Goal: Task Accomplishment & Management: Use online tool/utility

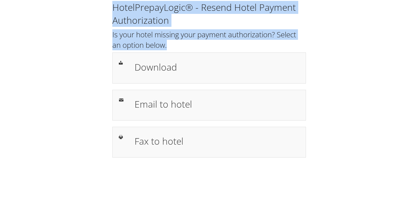
drag, startPoint x: 115, startPoint y: 5, endPoint x: 177, endPoint y: 44, distance: 72.8
click at [177, 44] on div "HotelPrepayLogic® - Resend Hotel Payment Authorization Is your hotel missing yo…" at bounding box center [209, 79] width 203 height 157
drag, startPoint x: 177, startPoint y: 44, endPoint x: 37, endPoint y: 40, distance: 139.6
click at [37, 40] on div "HotelPrepayLogic® - Resend Hotel Payment Authorization Is your hotel missing yo…" at bounding box center [209, 82] width 406 height 164
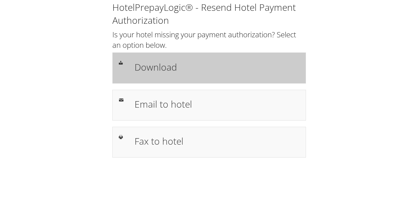
click at [214, 71] on h1 "Download" at bounding box center [217, 67] width 165 height 14
click at [179, 75] on div "Download" at bounding box center [217, 68] width 174 height 18
click at [158, 62] on h1 "Download" at bounding box center [217, 67] width 165 height 14
click at [207, 65] on h1 "Download" at bounding box center [217, 67] width 165 height 14
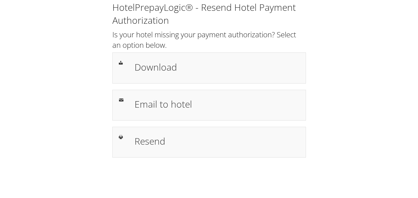
click at [330, 76] on div "HotelPrepayLogic® - Resend Hotel Payment Authorization Is your hotel missing yo…" at bounding box center [209, 82] width 406 height 164
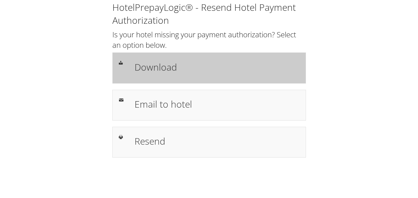
click at [190, 65] on h1 "Download" at bounding box center [217, 67] width 165 height 14
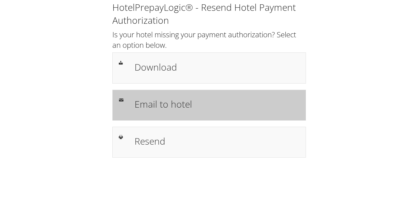
click at [182, 105] on h1 "Email to hotel" at bounding box center [217, 104] width 165 height 14
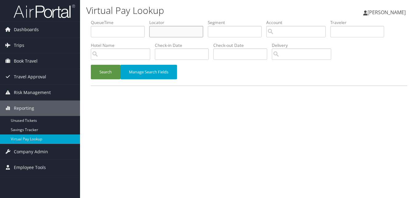
click at [162, 36] on input "text" at bounding box center [176, 31] width 54 height 11
paste input "SZVTIV"
click at [113, 73] on button "Search" at bounding box center [106, 72] width 30 height 14
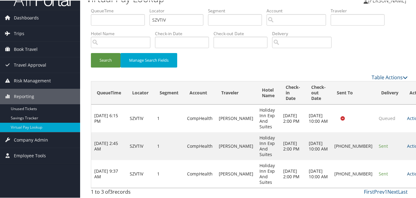
click at [407, 171] on link "Actions" at bounding box center [416, 173] width 19 height 6
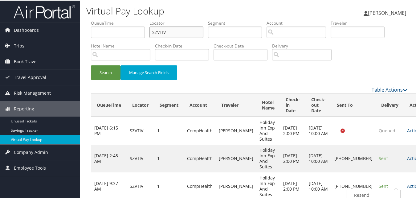
drag, startPoint x: 171, startPoint y: 31, endPoint x: 143, endPoint y: 36, distance: 28.4
click at [143, 19] on ul "QueueTime Locator SZVTIV Segment Account Traveler Hotel Name Check-in Date Chec…" at bounding box center [249, 19] width 317 height 0
paste input "JTVTOS"
type input "JTVTOS"
click at [112, 69] on button "Search" at bounding box center [106, 72] width 30 height 14
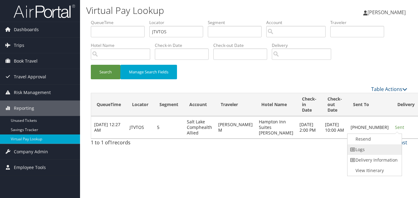
click at [354, 153] on link "Logs" at bounding box center [374, 149] width 53 height 10
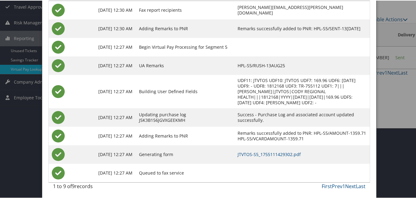
scroll to position [71, 0]
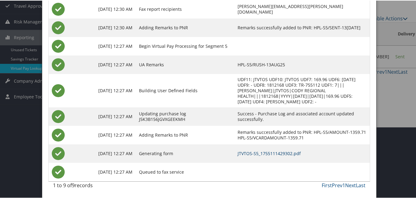
click at [254, 155] on link "JTVTOS-S5_1755111429302.pdf" at bounding box center [269, 153] width 63 height 6
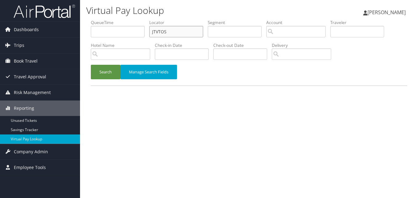
drag, startPoint x: 191, startPoint y: 28, endPoint x: 131, endPoint y: 31, distance: 60.1
click at [131, 19] on ul "QueueTime Locator JTVTOS Segment Account Traveler Hotel Name Check-in Date Chec…" at bounding box center [249, 19] width 317 height 0
paste input "OXXKKC"
type input "OXXKKC"
click at [86, 78] on div "Search Manage Search Fields" at bounding box center [249, 75] width 326 height 21
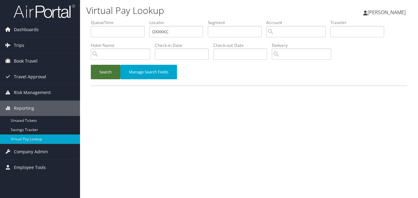
click at [102, 74] on button "Search" at bounding box center [106, 72] width 30 height 14
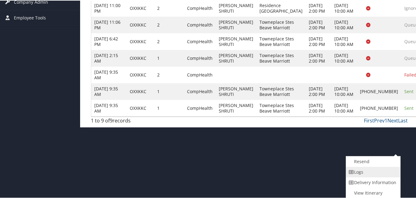
click at [355, 168] on link "Logs" at bounding box center [372, 171] width 53 height 10
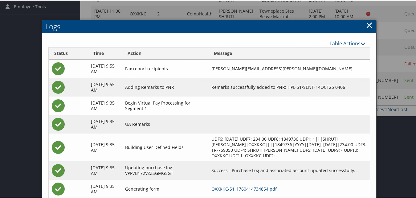
scroll to position [197, 0]
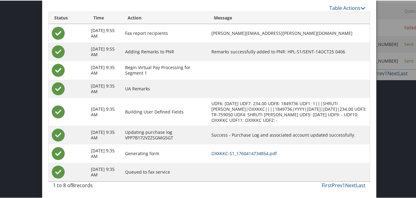
click at [231, 150] on link "OXXKKC-S1_1760414734854.pdf" at bounding box center [243, 153] width 65 height 6
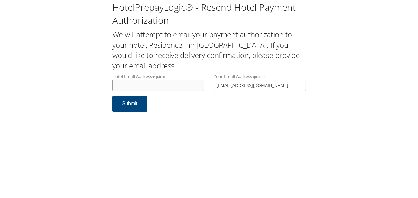
click at [183, 85] on input "Hotel Email Address required" at bounding box center [158, 84] width 92 height 11
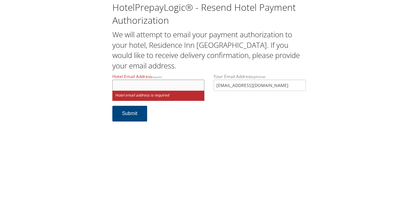
click at [193, 87] on input "Hotel Email Address required" at bounding box center [158, 84] width 92 height 11
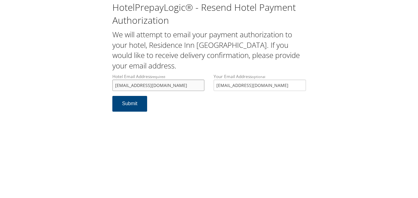
click at [123, 86] on input "[EMAIL_ADDRESS][DOMAIN_NAME]" at bounding box center [158, 84] width 92 height 11
click at [188, 85] on input "[EMAIL_ADDRESS][DOMAIN_NAME]" at bounding box center [158, 84] width 92 height 11
type input "[EMAIL_ADDRESS][DOMAIN_NAME]"
click at [136, 105] on button "Submit" at bounding box center [129, 104] width 35 height 16
drag, startPoint x: 185, startPoint y: 83, endPoint x: 106, endPoint y: 83, distance: 79.5
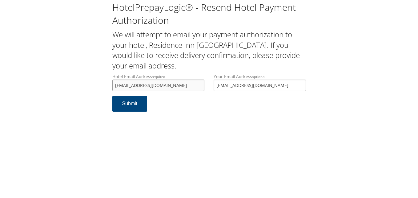
click at [106, 83] on div "HotelPrepayLogic® - Resend Hotel Payment Authorization We will attempt to email…" at bounding box center [209, 59] width 406 height 118
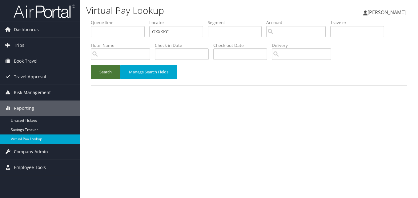
click at [103, 73] on button "Search" at bounding box center [106, 72] width 30 height 14
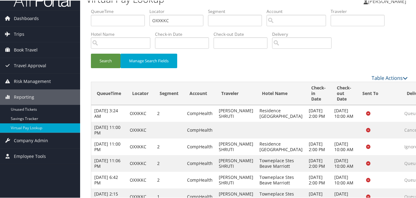
scroll to position [129, 0]
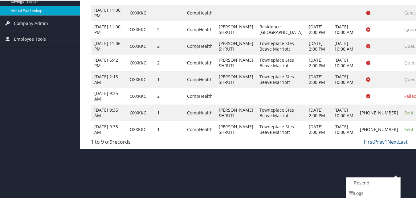
scroll to position [150, 0]
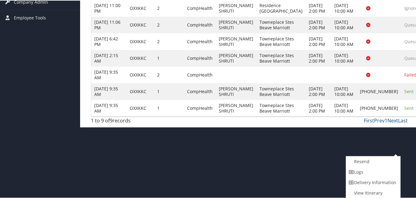
click at [357, 116] on td "+1 (503) 214-8316" at bounding box center [379, 107] width 44 height 17
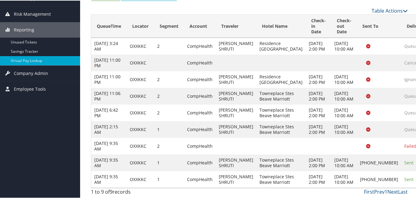
drag, startPoint x: 340, startPoint y: 183, endPoint x: 326, endPoint y: 166, distance: 21.7
click at [326, 170] on tr "Oct 14, 2025 9:35 AM OXXKKC 1 CompHealth VAKIL SHRUTI Towneplace Stes Beave Mar…" at bounding box center [273, 178] width 365 height 17
drag, startPoint x: 326, startPoint y: 166, endPoint x: 322, endPoint y: 171, distance: 6.7
click at [331, 171] on td "Oct 24, 2025 10:00 AM" at bounding box center [344, 178] width 26 height 17
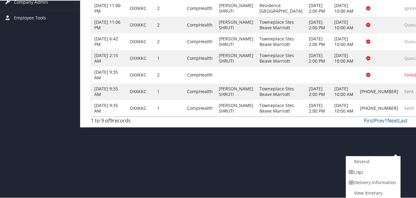
drag, startPoint x: 365, startPoint y: 177, endPoint x: 359, endPoint y: 177, distance: 5.9
click at [365, 177] on link "Delivery Information" at bounding box center [372, 182] width 53 height 10
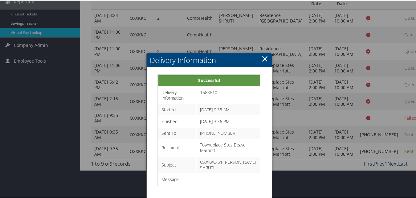
click at [261, 52] on link "×" at bounding box center [264, 58] width 7 height 12
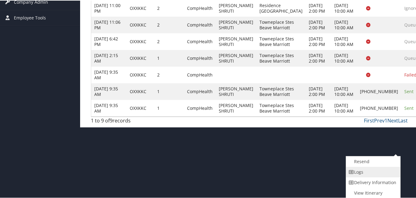
click at [370, 169] on link "Logs" at bounding box center [372, 171] width 53 height 10
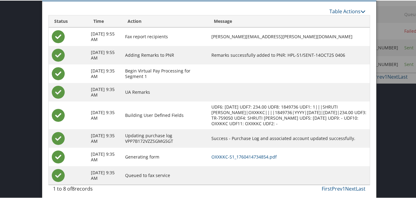
scroll to position [197, 0]
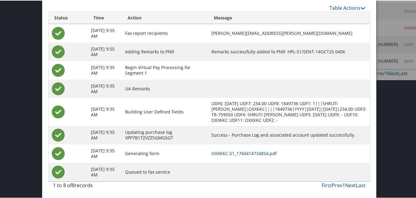
click at [270, 154] on link "OXXKKC-S1_1760414734854.pdf" at bounding box center [243, 153] width 65 height 6
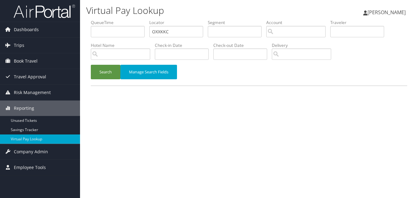
click at [107, 80] on div "Search Manage Search Fields" at bounding box center [249, 75] width 326 height 21
click at [108, 72] on button "Search" at bounding box center [106, 72] width 30 height 14
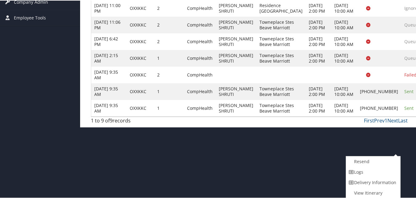
click at [401, 116] on td "Sent" at bounding box center [415, 107] width 28 height 17
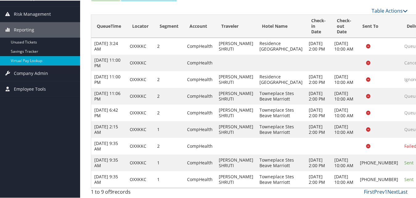
click at [401, 157] on td "Sent" at bounding box center [415, 162] width 28 height 17
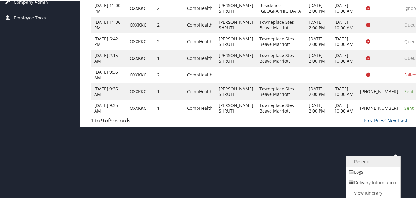
click at [367, 163] on link "Resend" at bounding box center [372, 161] width 53 height 10
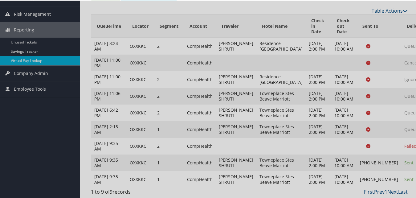
scroll to position [129, 0]
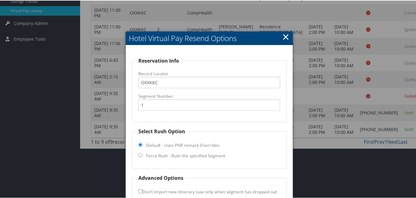
click at [182, 152] on label "Force Rush - Rush the specified Segment" at bounding box center [185, 155] width 79 height 6
click at [142, 153] on input "Force Rush - Rush the specified Segment" at bounding box center [140, 155] width 4 height 4
radio input "true"
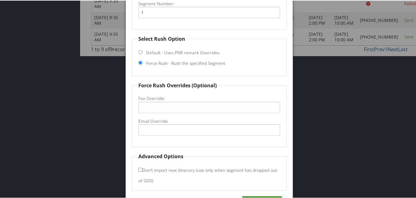
click at [161, 123] on label "Email Override" at bounding box center [208, 120] width 141 height 6
click at [161, 124] on input "Email Override" at bounding box center [208, 129] width 141 height 11
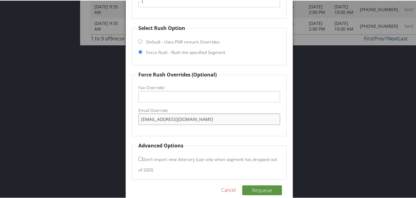
scroll to position [241, 0]
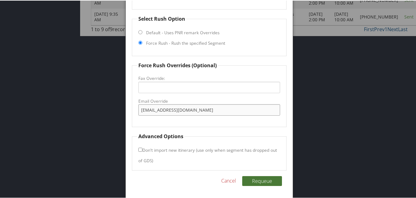
type input "info@beavertontowneplace.com"
click at [260, 181] on button "Requeue" at bounding box center [262, 180] width 40 height 10
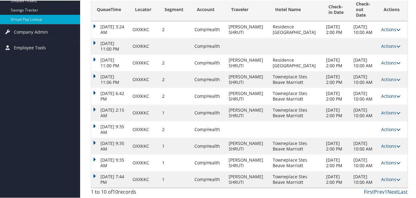
scroll to position [134, 0]
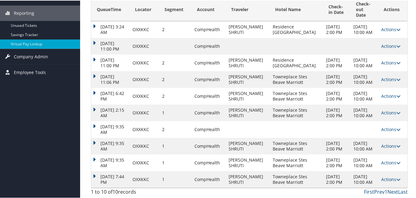
click at [98, 173] on td "Oct 14, 2025 7:44 PM" at bounding box center [110, 178] width 38 height 17
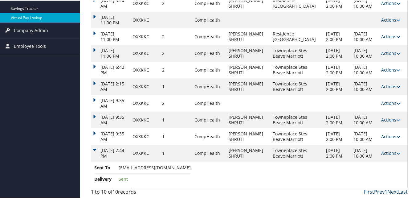
scroll to position [161, 0]
drag, startPoint x: 118, startPoint y: 167, endPoint x: 182, endPoint y: 167, distance: 64.1
click at [182, 167] on li "Sent To info@beavertontowneplace.com" at bounding box center [142, 168] width 96 height 9
copy span "info@beavertontowneplace.com"
click at [385, 149] on link "Actions" at bounding box center [390, 152] width 19 height 6
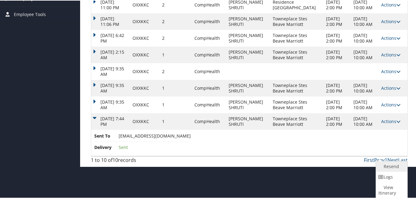
click at [387, 163] on link "Resend" at bounding box center [391, 166] width 30 height 10
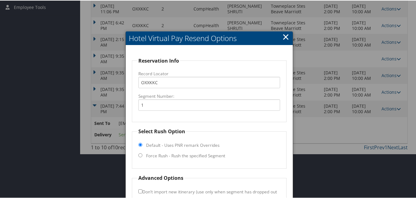
click at [287, 37] on link "×" at bounding box center [285, 36] width 7 height 12
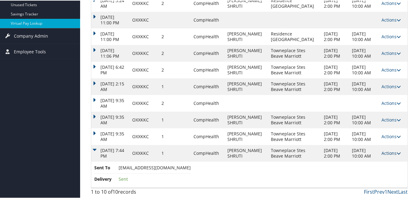
click at [397, 150] on icon at bounding box center [399, 152] width 4 height 4
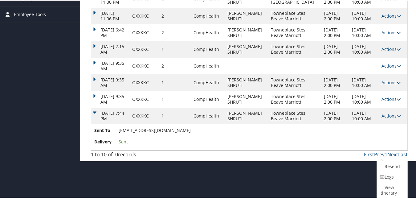
drag, startPoint x: 392, startPoint y: 167, endPoint x: 239, endPoint y: 114, distance: 162.3
click at [391, 171] on link "Logs" at bounding box center [391, 176] width 29 height 10
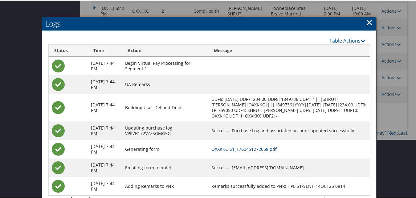
scroll to position [189, 0]
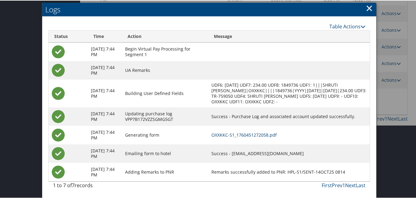
click at [243, 136] on link "OXXKKC-S1_1760451272058.pdf" at bounding box center [243, 134] width 65 height 6
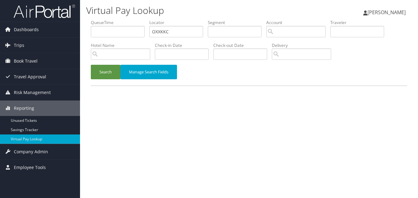
click at [115, 61] on li "Hotel Name" at bounding box center [123, 53] width 64 height 22
click at [113, 67] on button "Search" at bounding box center [106, 72] width 30 height 14
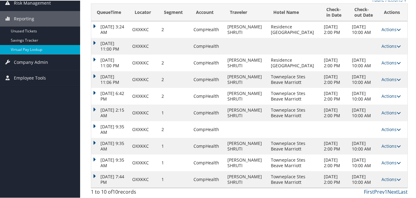
click at [97, 170] on td "Oct 14, 2025 7:44 PM" at bounding box center [110, 178] width 38 height 17
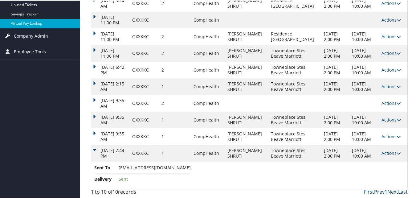
scroll to position [161, 0]
drag, startPoint x: 118, startPoint y: 167, endPoint x: 183, endPoint y: 169, distance: 65.0
click at [183, 169] on li "Sent To info@beavertontowneplace.com" at bounding box center [142, 168] width 96 height 9
copy span "info@beavertontowneplace.com"
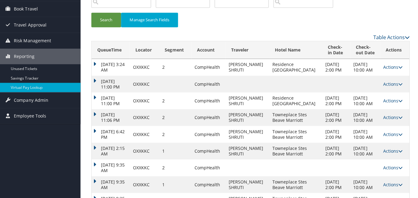
scroll to position [0, 0]
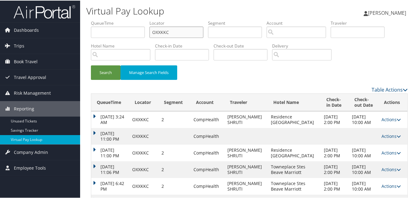
drag, startPoint x: 187, startPoint y: 33, endPoint x: 128, endPoint y: 46, distance: 59.7
click at [134, 19] on ul "QueueTime Locator OXXKKC Segment Account Traveler Hotel Name Check-in Date Chec…" at bounding box center [249, 19] width 317 height 0
paste input "GBMWJZ"
type input "GBMWJZ"
click at [108, 67] on button "Search" at bounding box center [106, 72] width 30 height 14
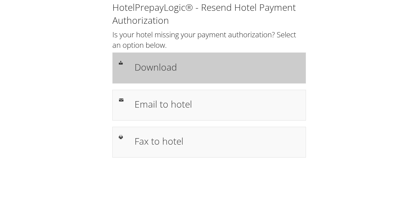
click at [142, 77] on div "Download" at bounding box center [209, 67] width 194 height 31
click at [222, 83] on div "Download" at bounding box center [209, 67] width 194 height 31
click at [144, 71] on h1 "Download" at bounding box center [217, 67] width 165 height 14
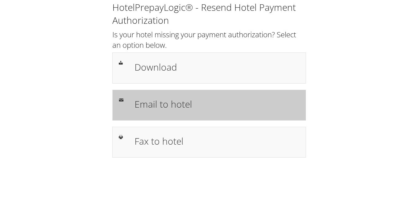
click at [138, 106] on h1 "Email to hotel" at bounding box center [217, 104] width 165 height 14
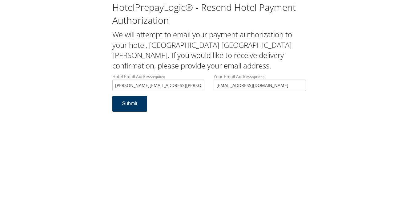
type input "[PERSON_NAME][EMAIL_ADDRESS][PERSON_NAME][PERSON_NAME][DOMAIN_NAME]"
click at [145, 107] on button "Submit" at bounding box center [129, 104] width 35 height 16
click at [112, 87] on input "[PERSON_NAME][EMAIL_ADDRESS][PERSON_NAME][PERSON_NAME][DOMAIN_NAME]" at bounding box center [158, 84] width 92 height 11
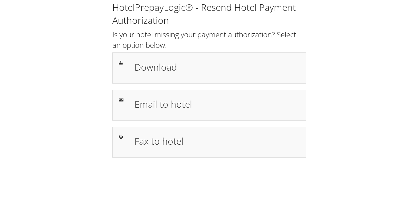
click at [215, 49] on h2 "Is your hotel missing your payment authorization? Select an option below." at bounding box center [209, 39] width 194 height 21
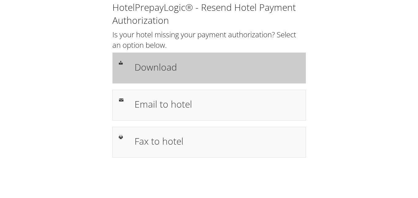
click at [213, 60] on h1 "Download" at bounding box center [217, 67] width 165 height 14
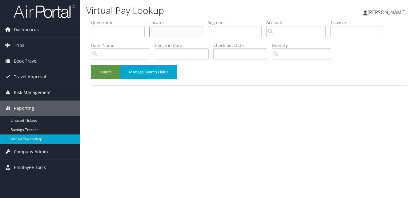
click at [172, 32] on input "text" at bounding box center [176, 31] width 54 height 11
paste input "MEGKYX"
click at [109, 71] on button "Search" at bounding box center [106, 72] width 30 height 14
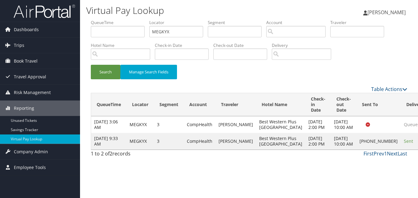
drag, startPoint x: 201, startPoint y: 40, endPoint x: 160, endPoint y: 34, distance: 41.5
click at [161, 35] on li "Locator MEGKYX" at bounding box center [178, 30] width 59 height 22
click at [137, 19] on ul "QueueTime Locator MEGKYX Segment Account Traveler Hotel Name Check-in Date Chec…" at bounding box center [249, 19] width 317 height 0
paste input "CEPRVO"
type input "CEPRVO"
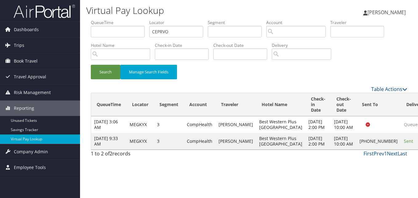
click at [115, 81] on div "Search Manage Search Fields" at bounding box center [249, 75] width 326 height 21
click at [115, 70] on button "Search" at bounding box center [106, 72] width 30 height 14
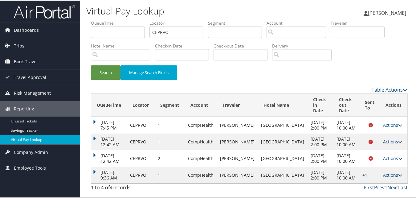
click at [387, 173] on link "Actions" at bounding box center [392, 174] width 19 height 6
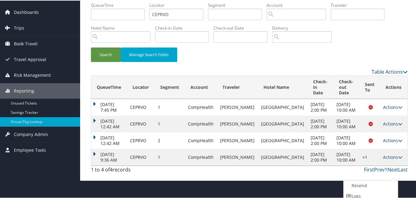
scroll to position [42, 0]
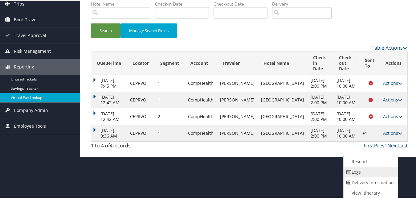
click at [356, 169] on link "Logs" at bounding box center [370, 171] width 53 height 10
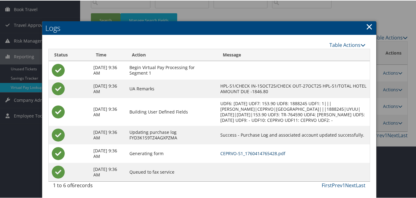
scroll to position [58, 0]
click at [244, 151] on link "CEPRVO-S1_1760414765428.pdf" at bounding box center [252, 153] width 65 height 6
